Goal: Transaction & Acquisition: Purchase product/service

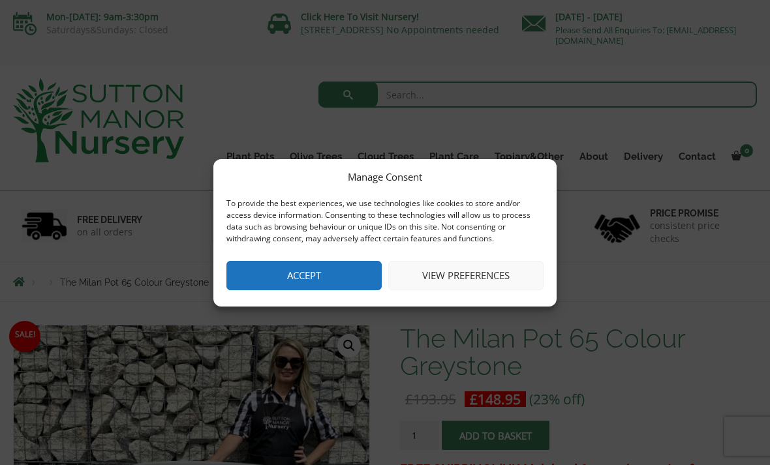
click at [359, 285] on button "Accept" at bounding box center [303, 275] width 155 height 29
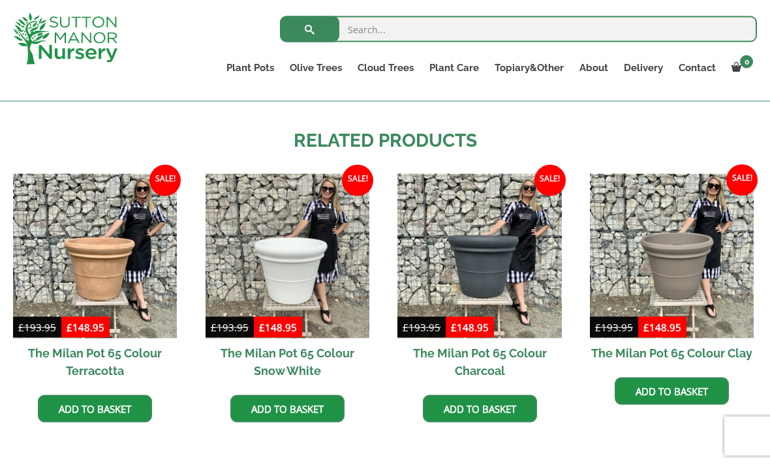
scroll to position [1032, 0]
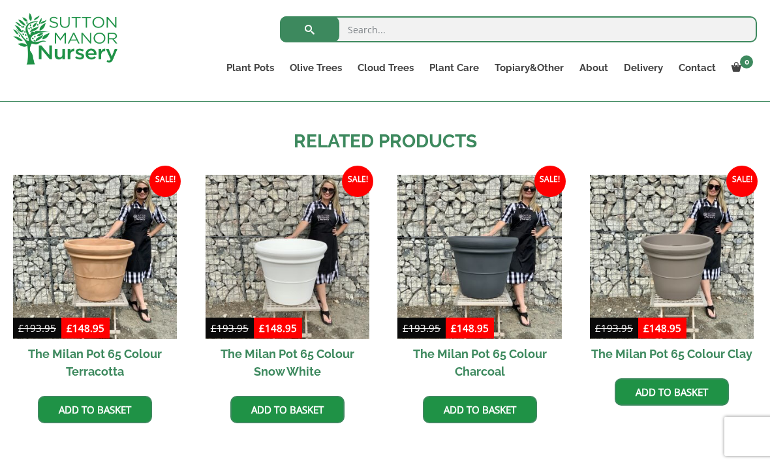
click at [304, 269] on img at bounding box center [287, 257] width 164 height 164
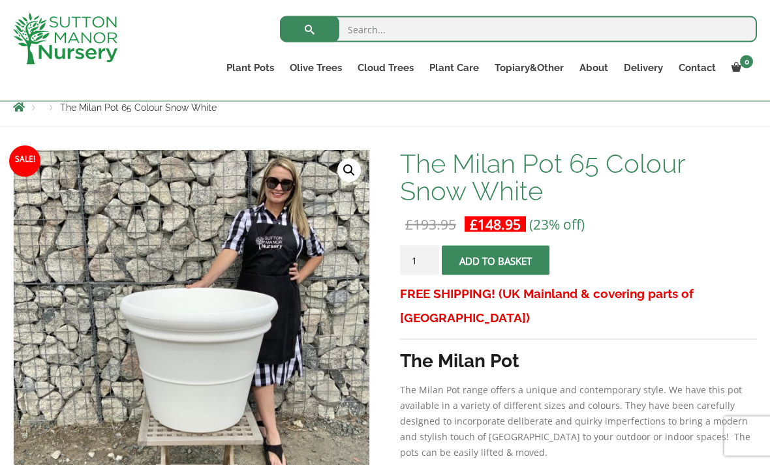
scroll to position [152, 0]
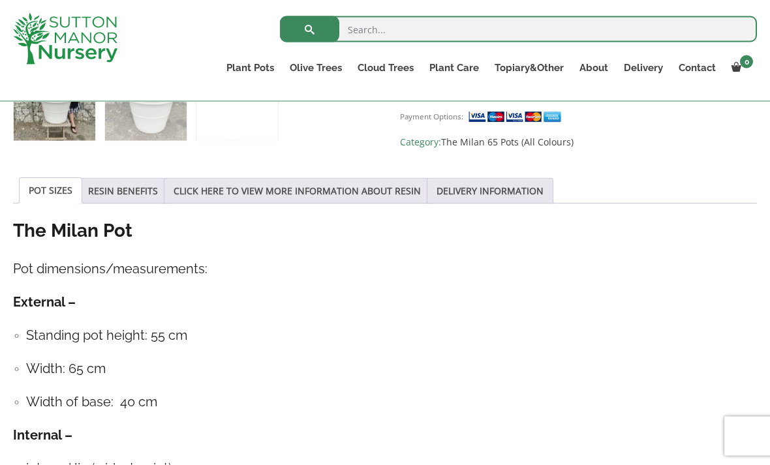
click at [129, 194] on link "RESIN BENEFITS" at bounding box center [123, 191] width 70 height 25
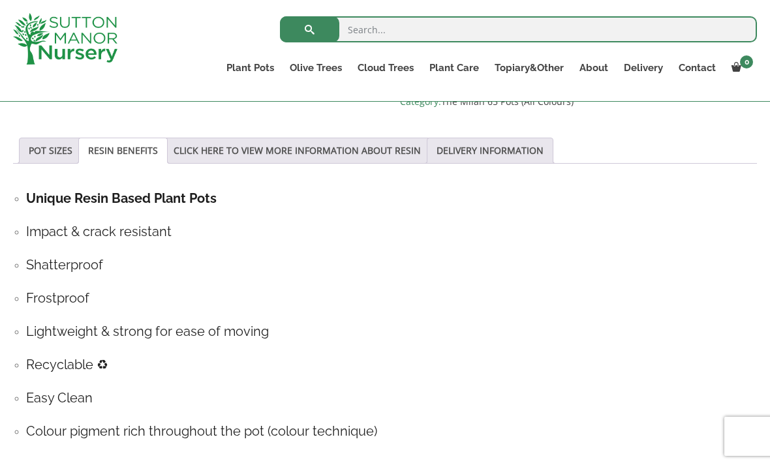
scroll to position [650, 0]
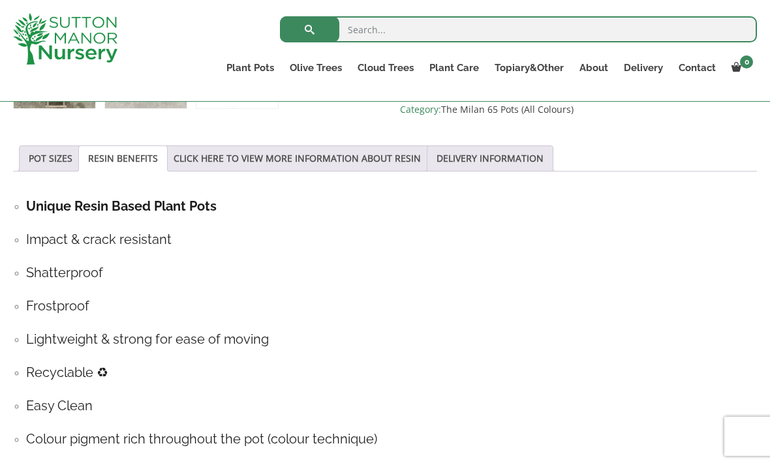
click at [215, 168] on link "CLICK HERE TO VIEW MORE INFORMATION ABOUT RESIN" at bounding box center [297, 158] width 247 height 25
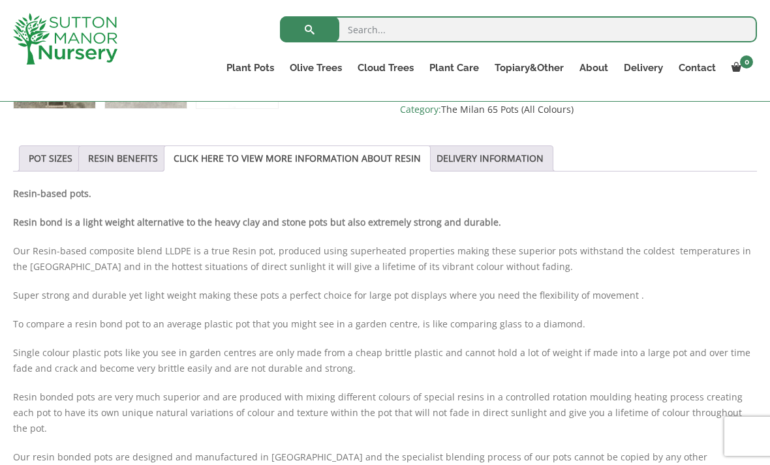
click at [543, 162] on link "DELIVERY INFORMATION" at bounding box center [489, 158] width 107 height 25
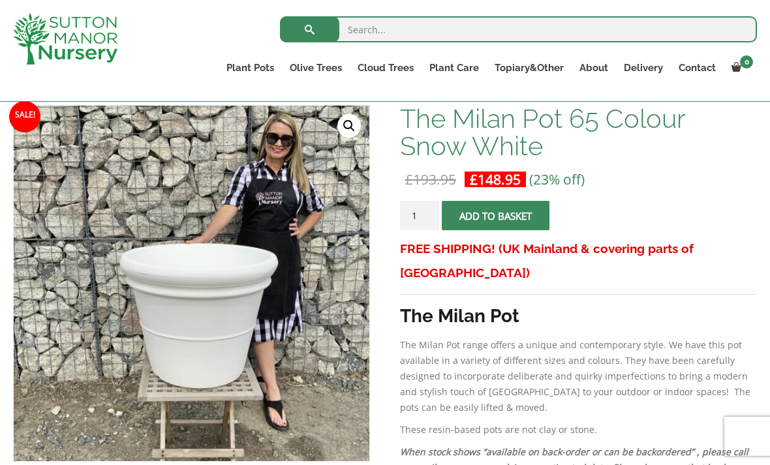
scroll to position [0, 0]
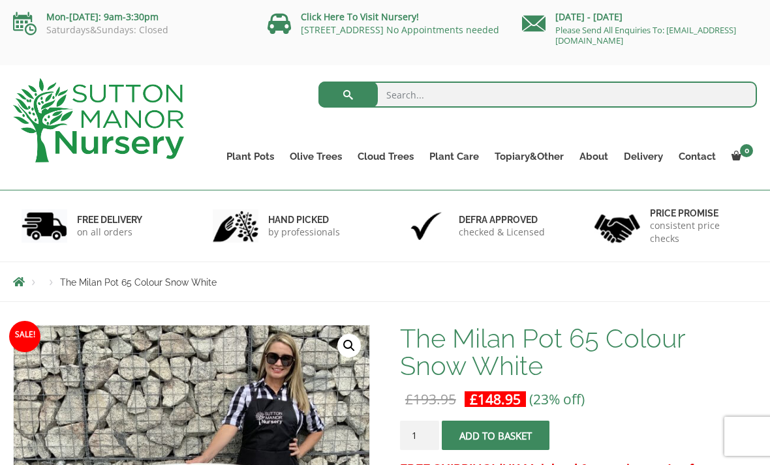
click at [0, 0] on link "Glazed Pots" at bounding box center [0, 0] width 0 height 0
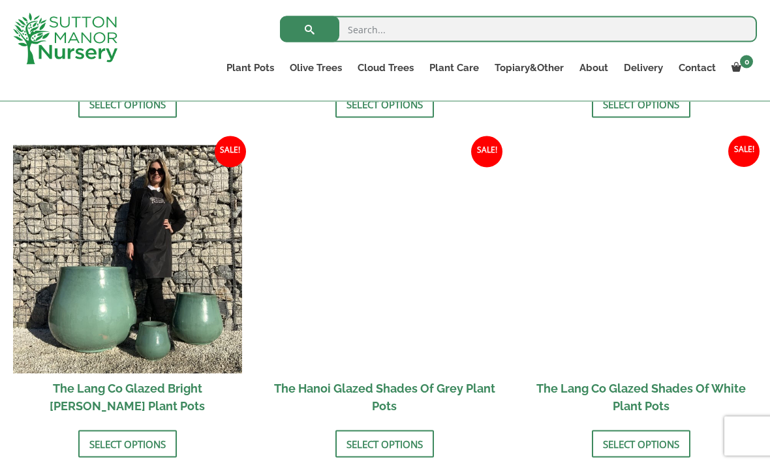
scroll to position [1311, 0]
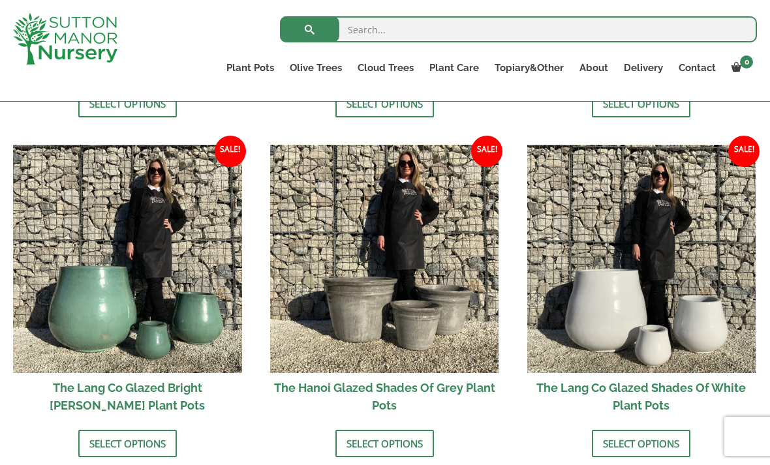
click at [692, 336] on img at bounding box center [641, 259] width 229 height 229
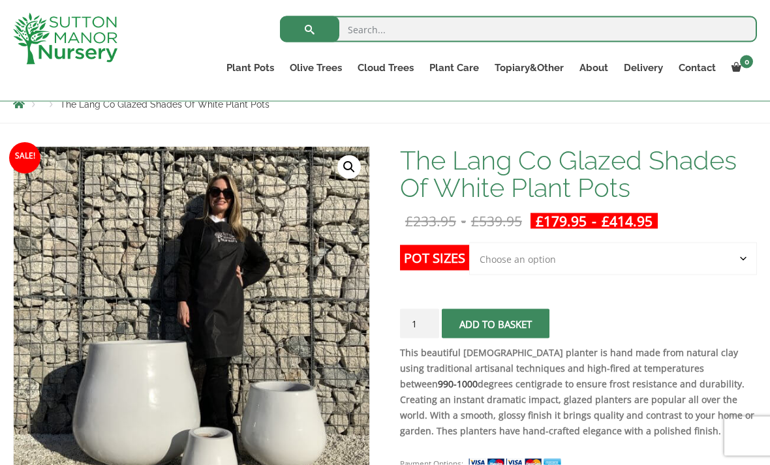
scroll to position [155, 0]
click at [740, 266] on select "Choose an option Click here to buy the 3rd to Largest Pot In The Picture Click …" at bounding box center [613, 258] width 288 height 33
select select "Click here to buy the Largest pot In The Picture"
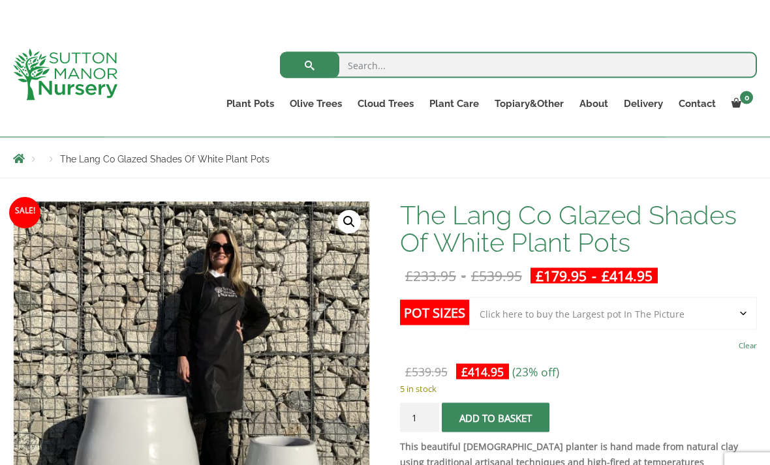
scroll to position [56, 0]
